Goal: Navigation & Orientation: Understand site structure

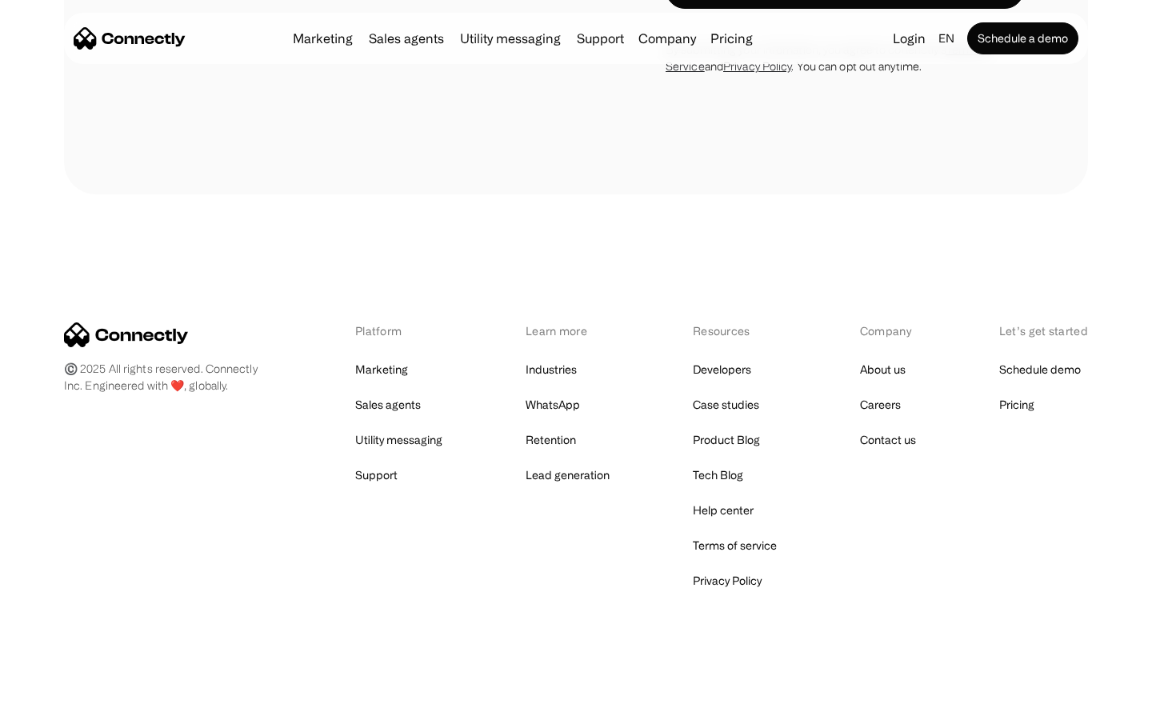
scroll to position [646, 0]
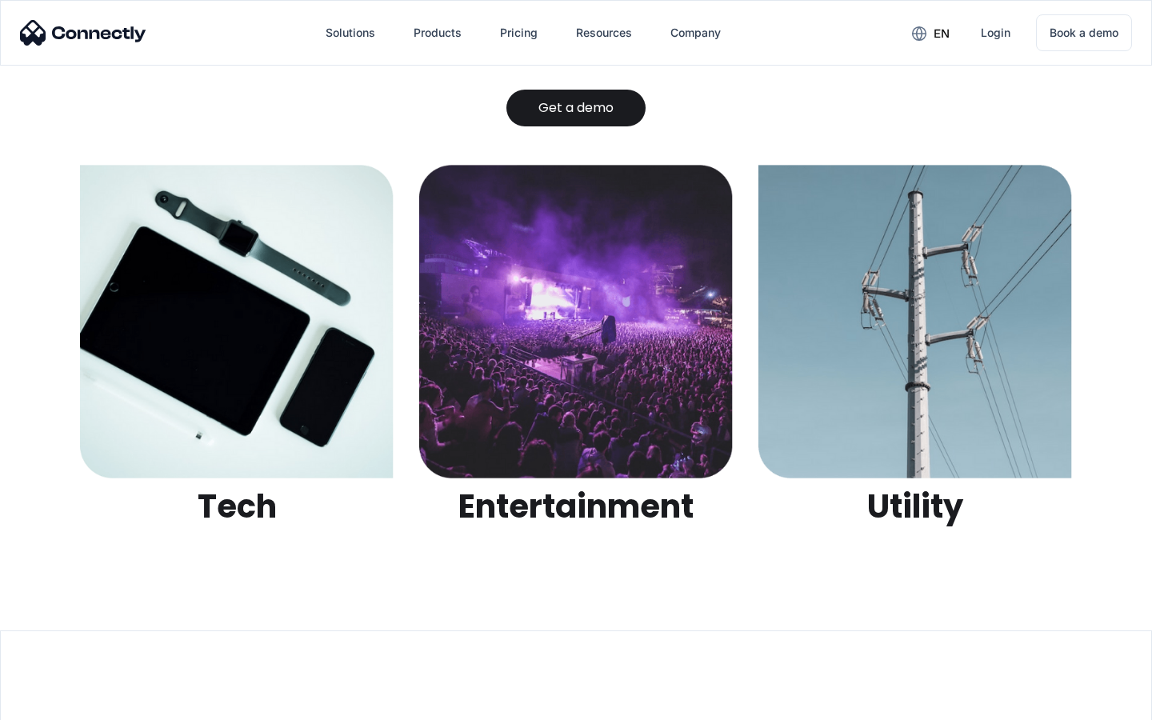
scroll to position [5047, 0]
